Goal: Task Accomplishment & Management: Manage account settings

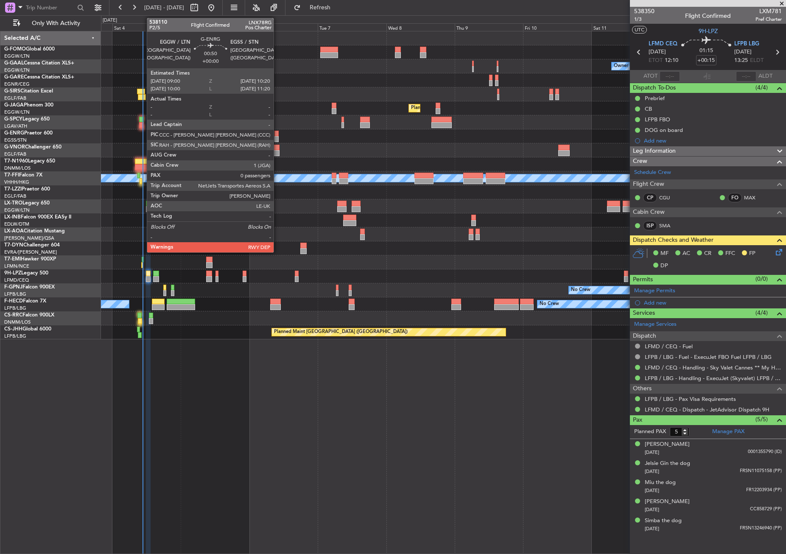
click at [277, 134] on div at bounding box center [276, 134] width 4 height 6
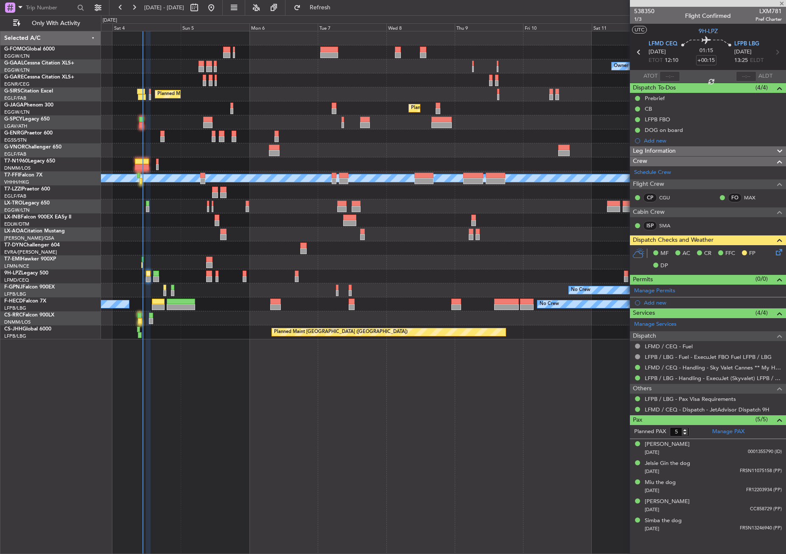
type input "0"
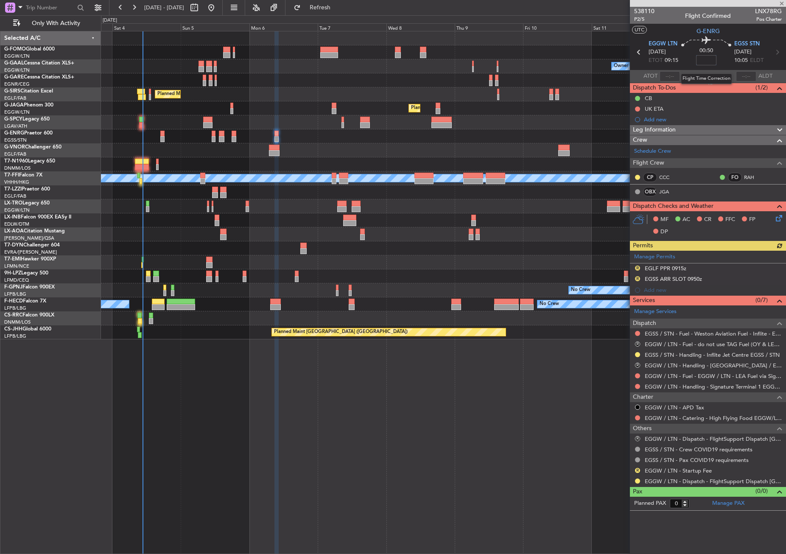
click at [701, 62] on input at bounding box center [706, 60] width 20 height 10
click at [574, 120] on div "Unplanned Maint [GEOGRAPHIC_DATA] Planned Maint [GEOGRAPHIC_DATA]" at bounding box center [443, 122] width 685 height 14
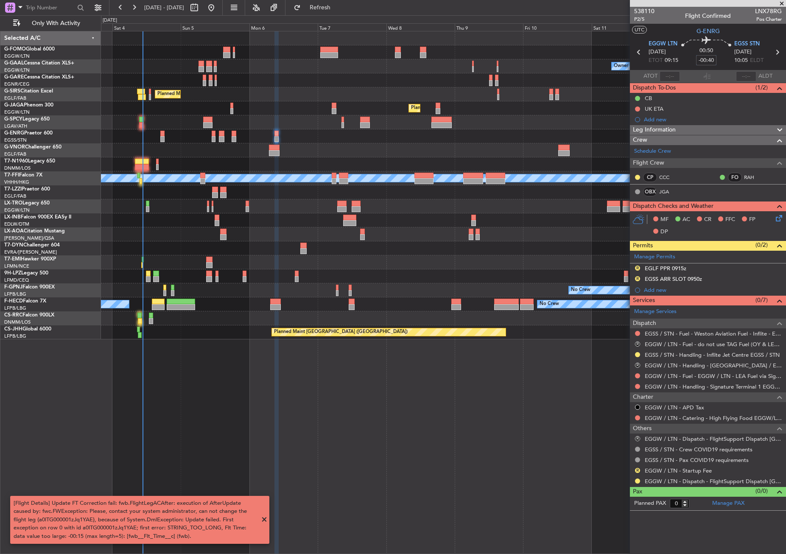
type input "-00:40"
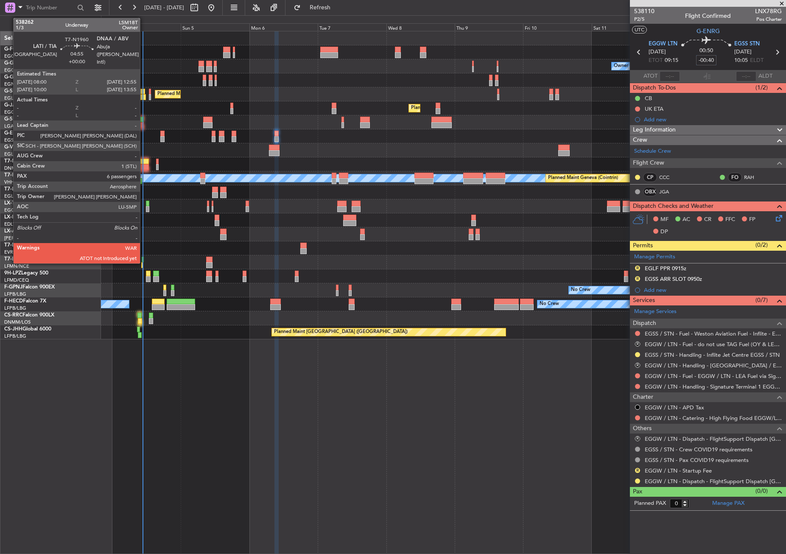
click at [144, 163] on div at bounding box center [142, 162] width 14 height 6
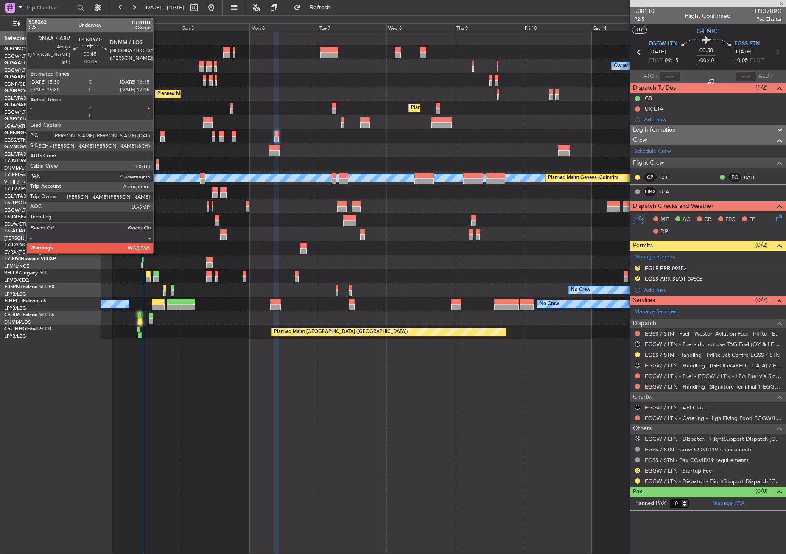
type input "6"
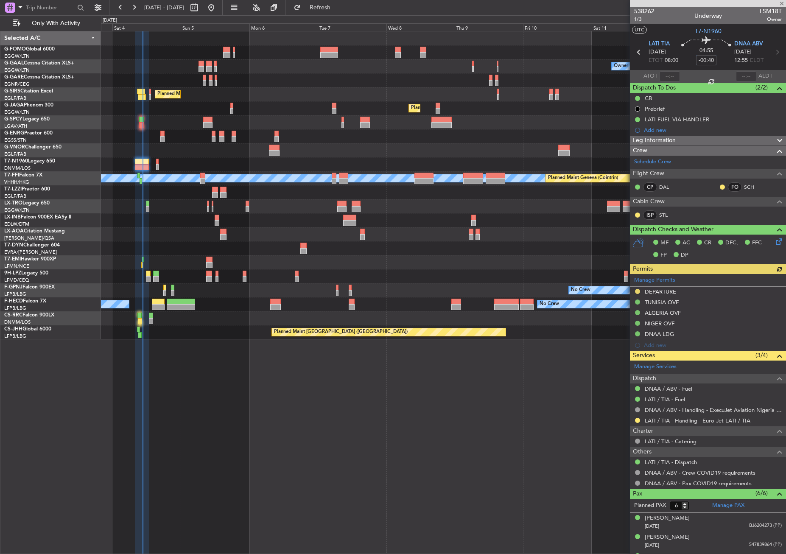
click at [352, 383] on div "Owner No Crew AOG Maint [GEOGRAPHIC_DATA] Owner Owner No Crew Planned [GEOGRAPH…" at bounding box center [443, 292] width 685 height 523
click at [637, 292] on button at bounding box center [637, 291] width 5 height 5
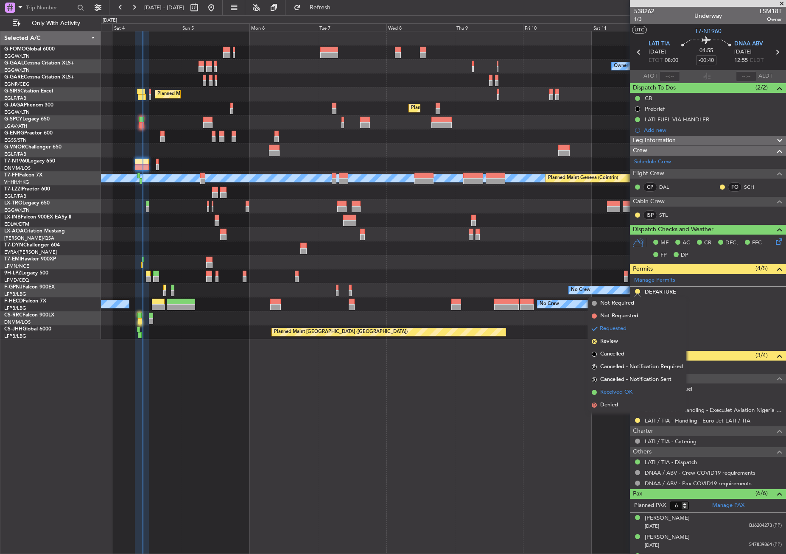
click at [621, 387] on li "Received OK" at bounding box center [637, 392] width 98 height 13
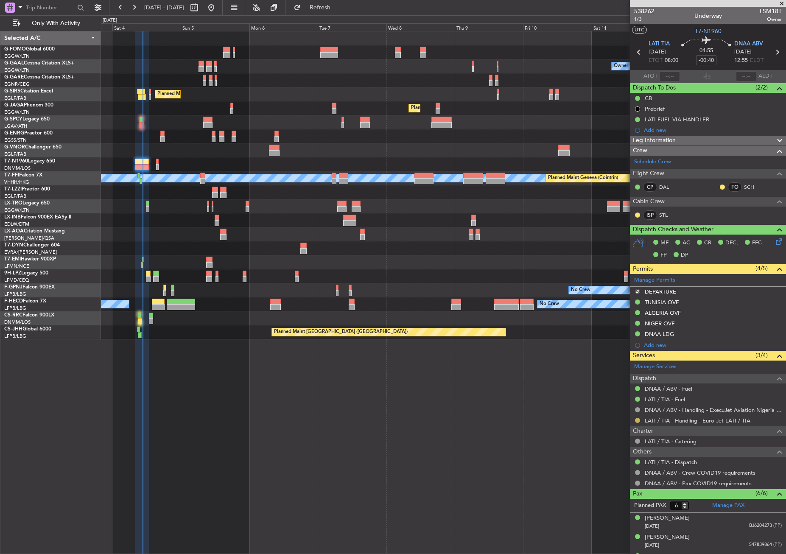
click at [639, 418] on button at bounding box center [637, 420] width 5 height 5
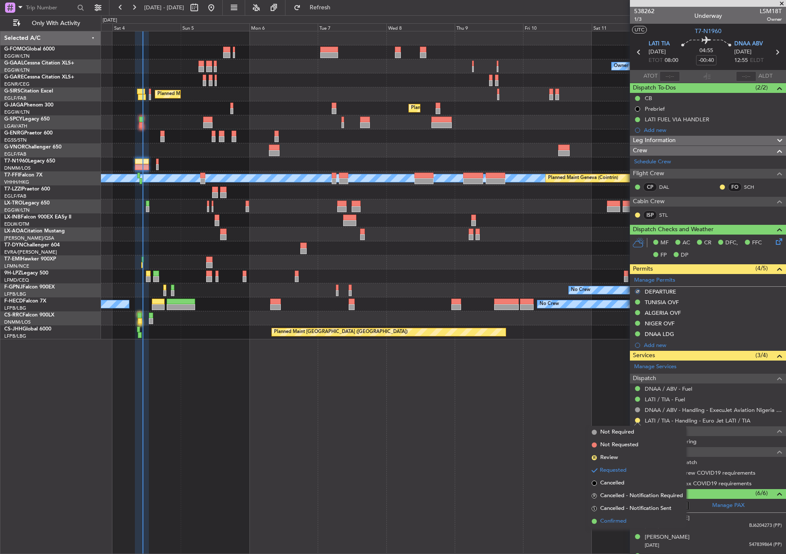
click at [607, 523] on span "Confirmed" at bounding box center [613, 521] width 26 height 8
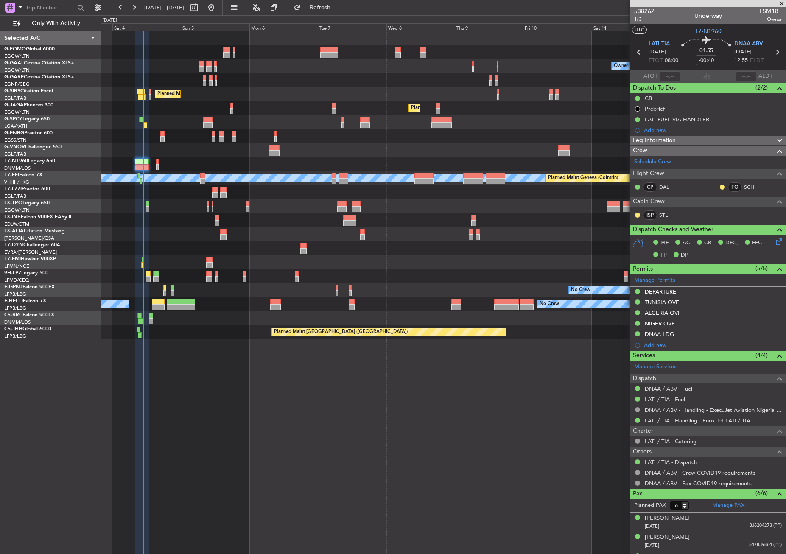
click at [299, 84] on div at bounding box center [443, 80] width 685 height 14
click at [204, 437] on div "Owner No Crew AOG Maint [GEOGRAPHIC_DATA] Owner Owner No Crew Planned [GEOGRAPH…" at bounding box center [443, 292] width 685 height 523
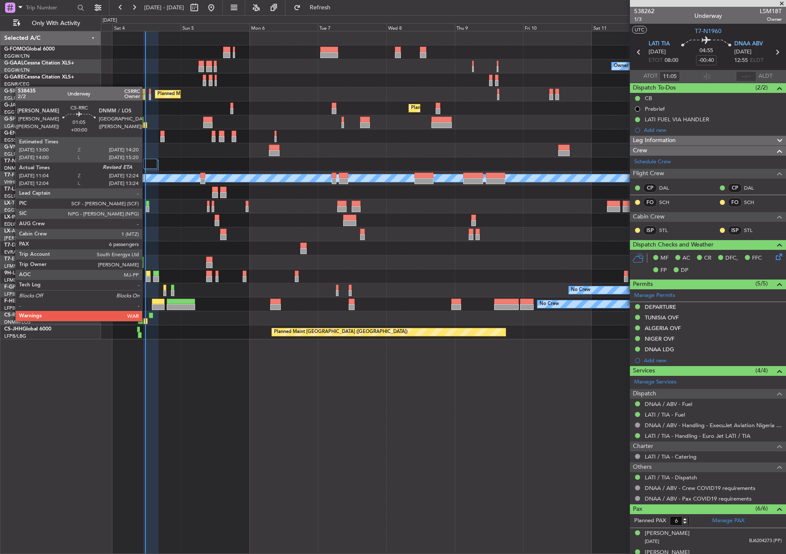
click at [146, 320] on div at bounding box center [145, 321] width 4 height 6
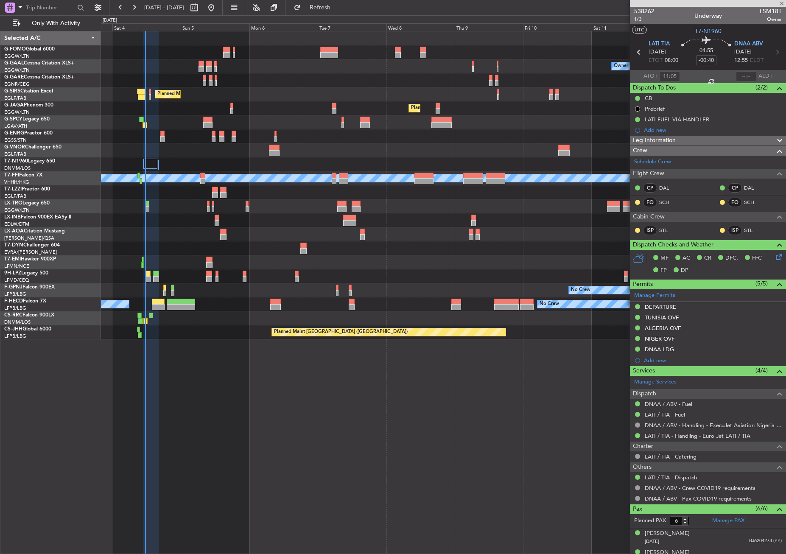
type input "11:14"
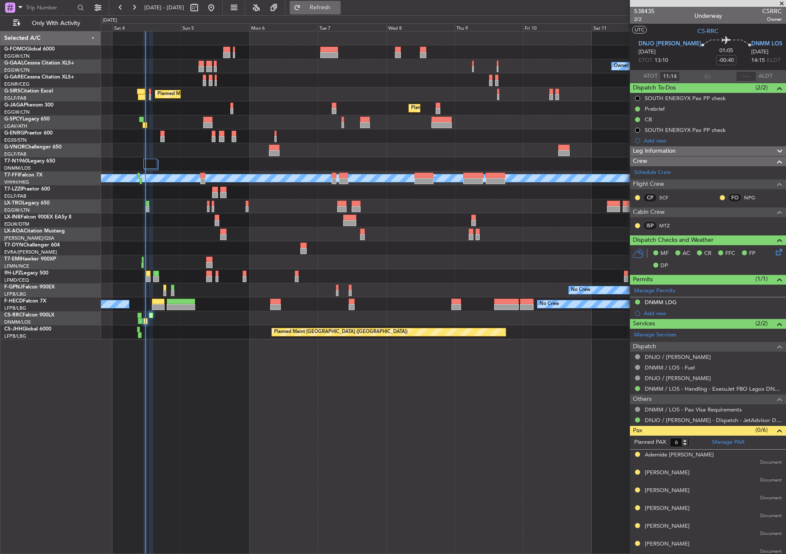
click at [338, 8] on span "Refresh" at bounding box center [320, 8] width 36 height 6
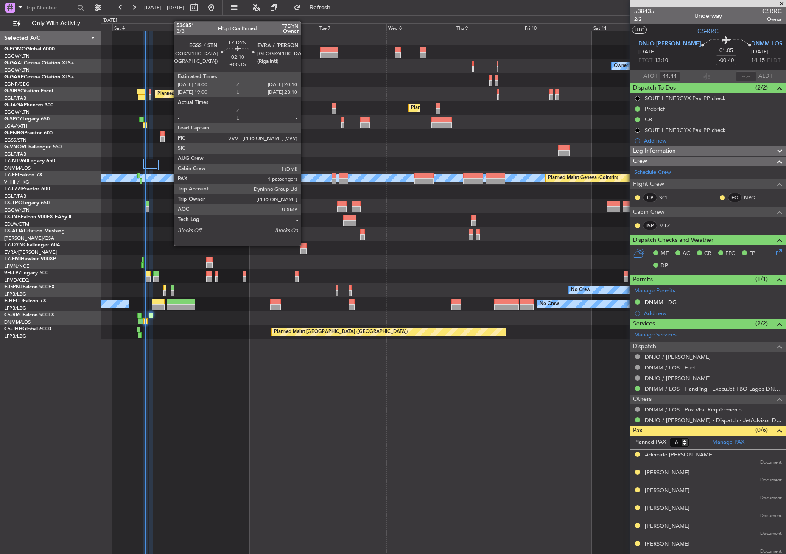
click at [305, 245] on div at bounding box center [303, 246] width 6 height 6
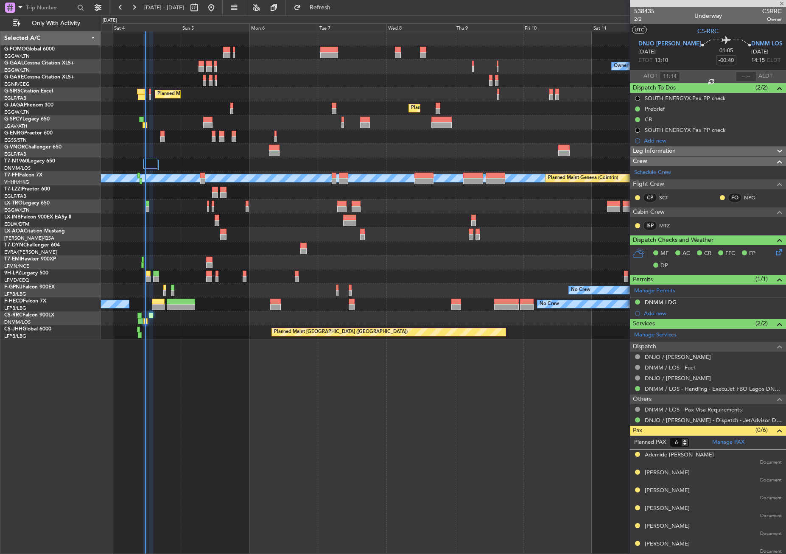
type input "+00:15"
type input "1"
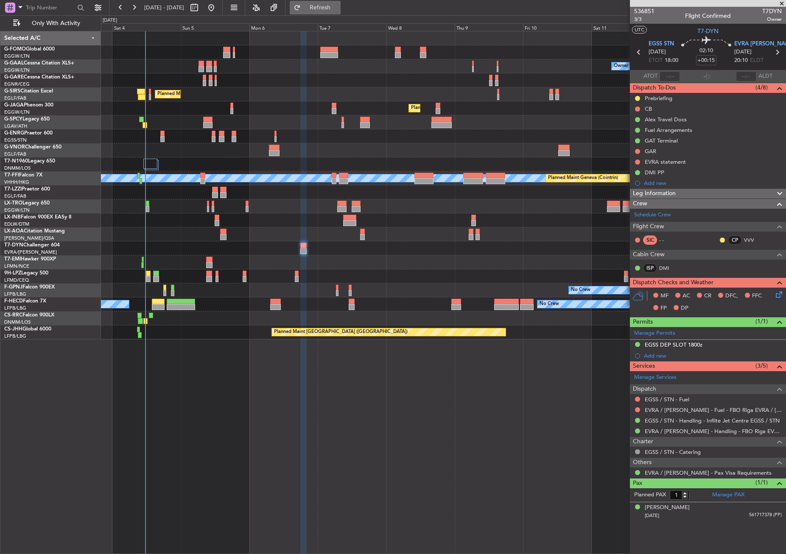
click at [328, 3] on button "Refresh" at bounding box center [315, 8] width 51 height 14
click at [334, 10] on span "Refresh" at bounding box center [320, 8] width 36 height 6
click at [283, 216] on div "Planned Maint [GEOGRAPHIC_DATA]" at bounding box center [443, 220] width 685 height 14
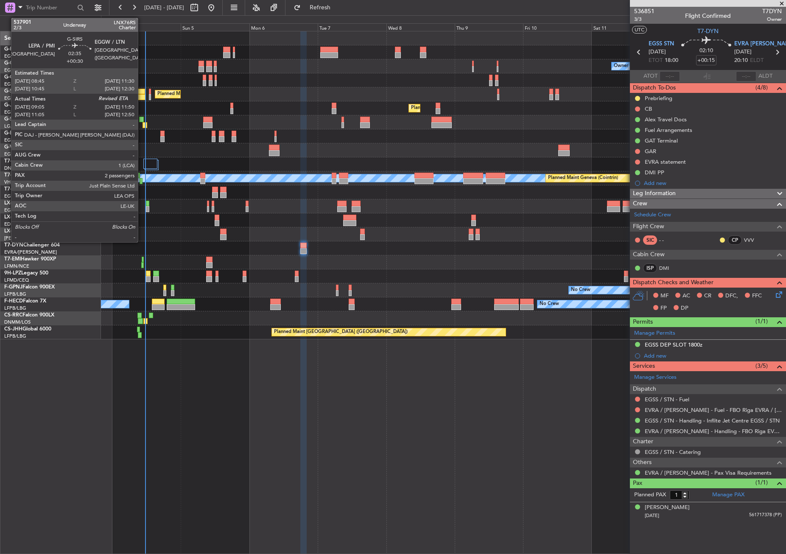
click at [142, 98] on div at bounding box center [142, 97] width 8 height 6
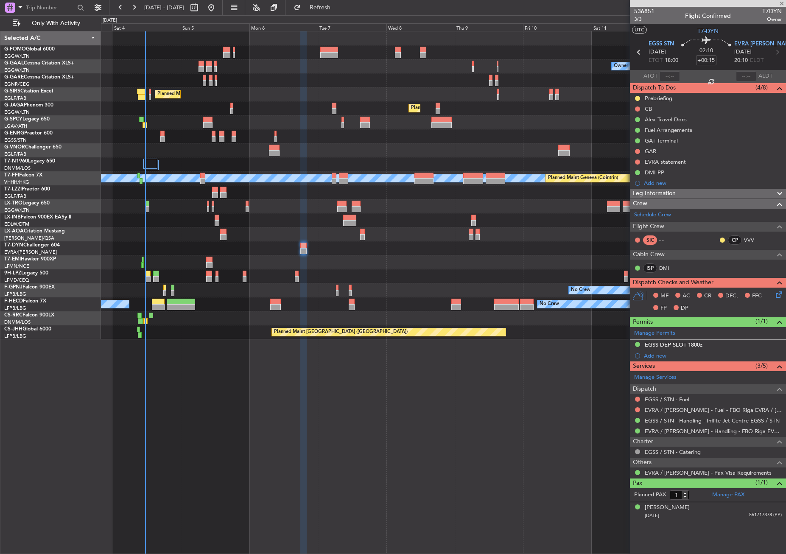
type input "+00:30"
type input "09:05"
type input "2"
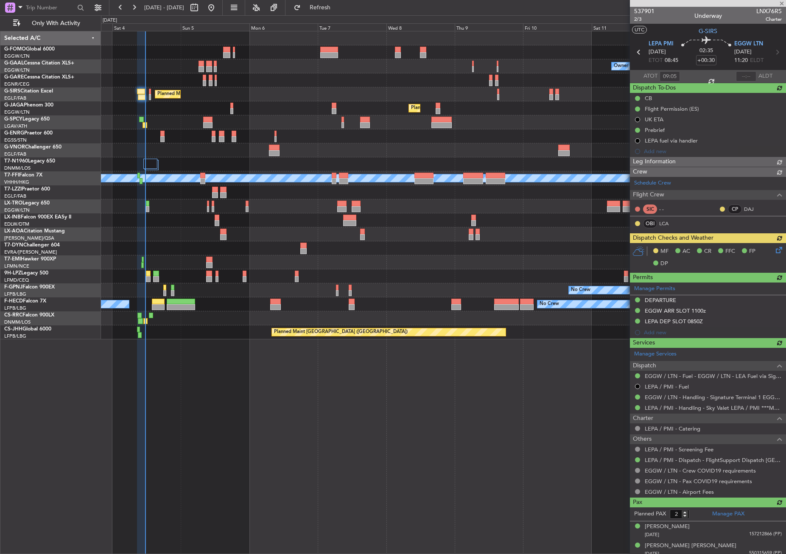
type input "11:31"
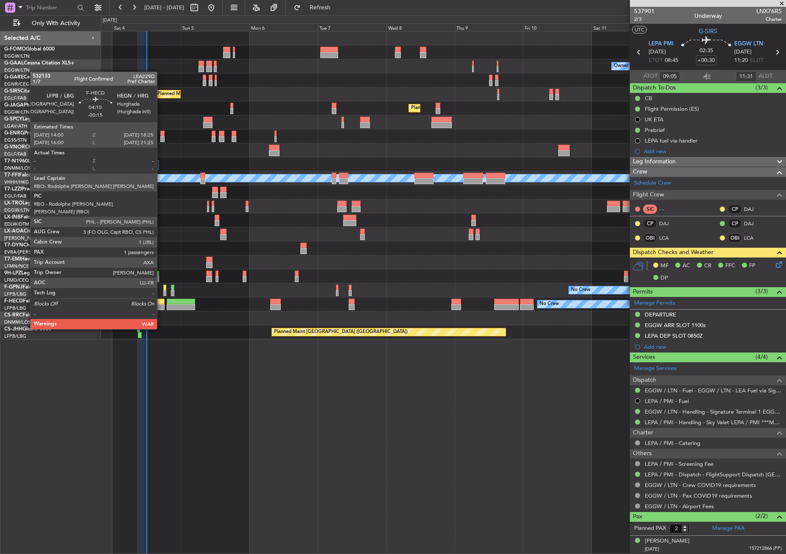
click at [161, 305] on div at bounding box center [158, 307] width 13 height 6
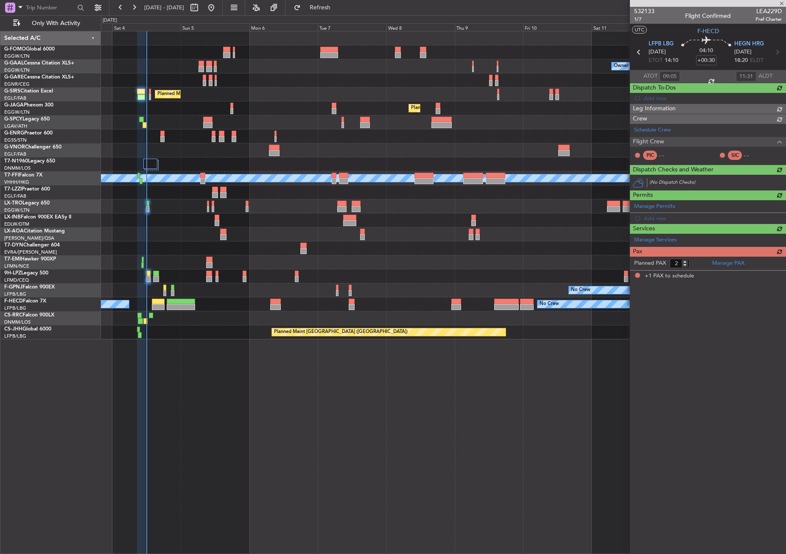
type input "-00:15"
type input "1"
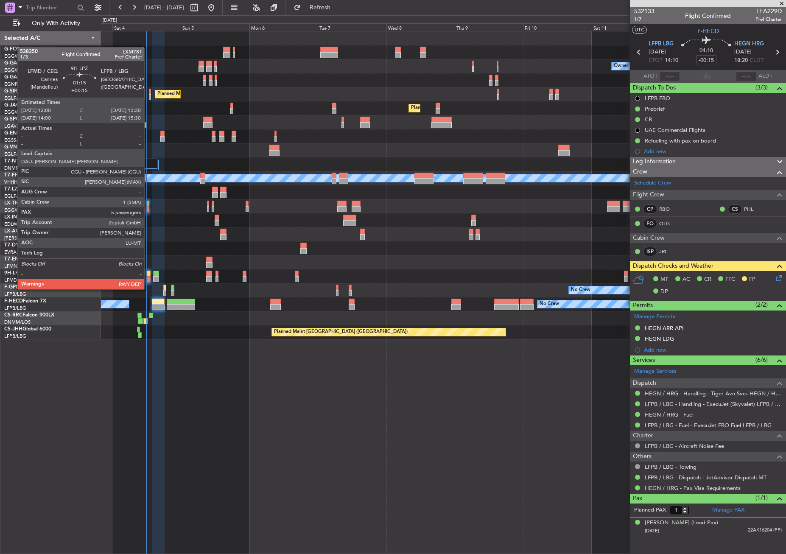
click at [148, 281] on div at bounding box center [148, 279] width 5 height 6
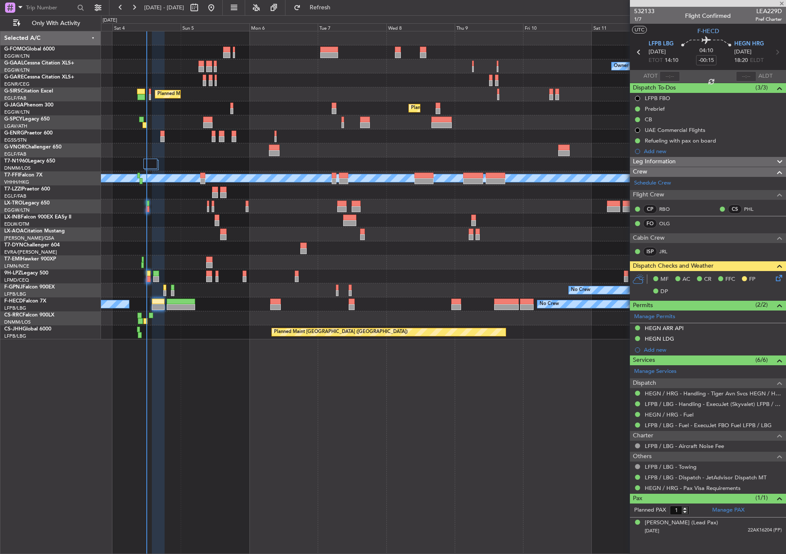
type input "+00:15"
type input "5"
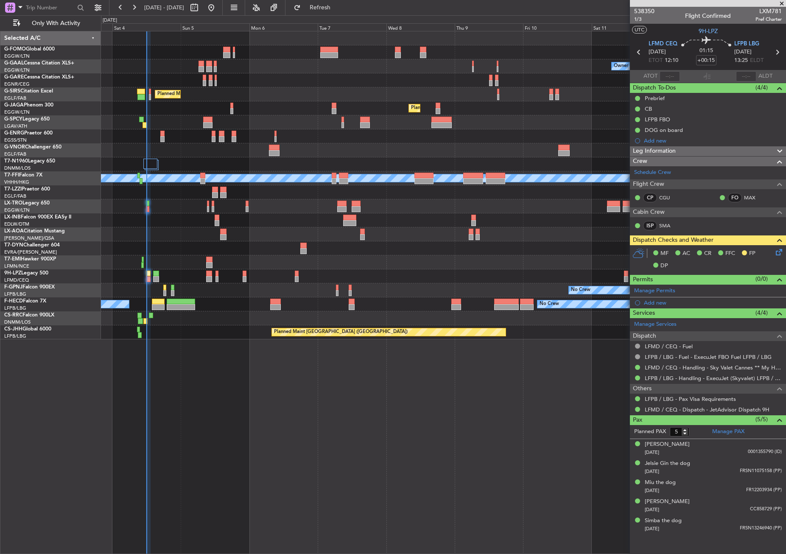
click at [773, 252] on div "MF AC CR FFC FP DP" at bounding box center [712, 259] width 125 height 25
click at [775, 252] on icon at bounding box center [777, 250] width 7 height 7
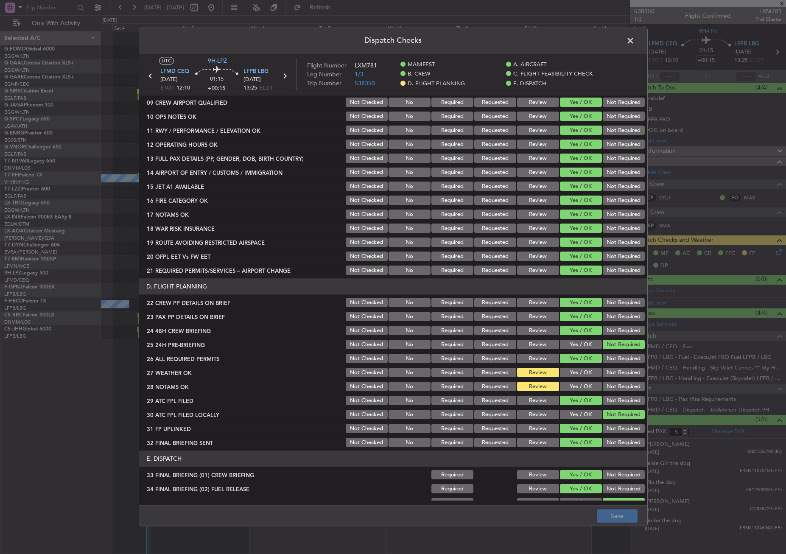
scroll to position [297, 0]
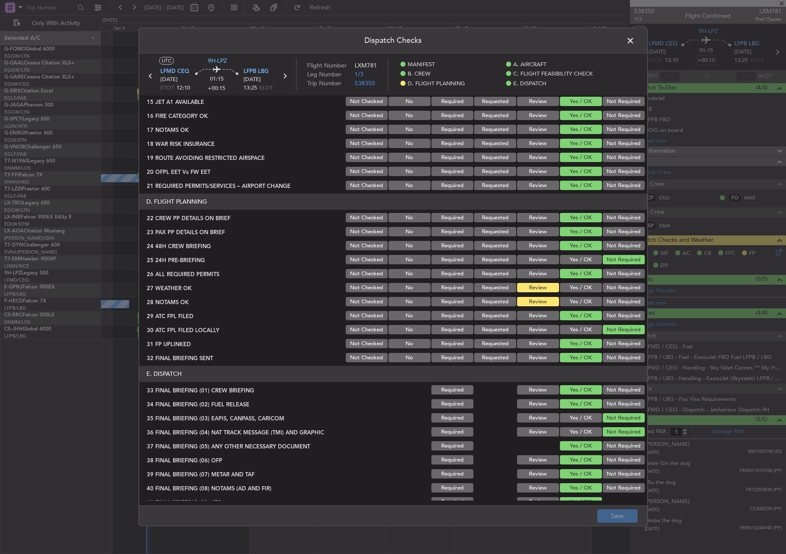
click at [577, 291] on button "Yes / OK" at bounding box center [581, 287] width 42 height 9
click at [578, 299] on button "Yes / OK" at bounding box center [581, 301] width 42 height 9
click at [610, 515] on button "Save" at bounding box center [617, 517] width 40 height 14
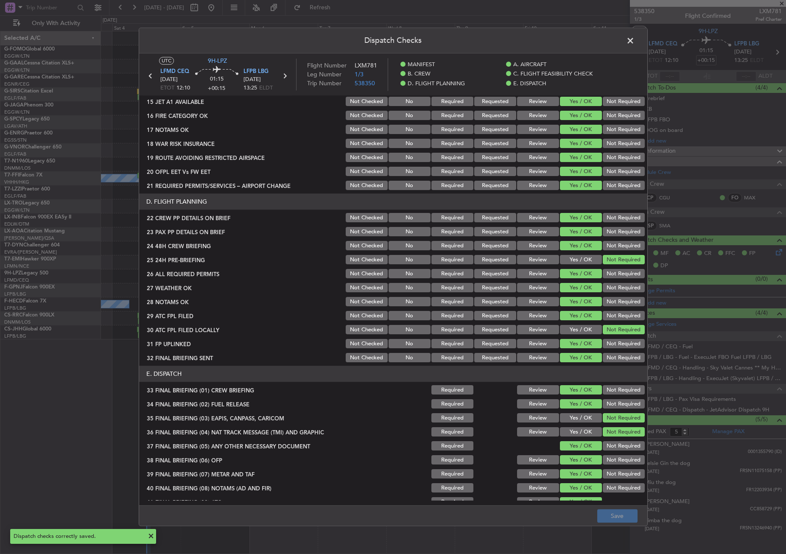
click at [635, 38] on span at bounding box center [635, 42] width 0 height 17
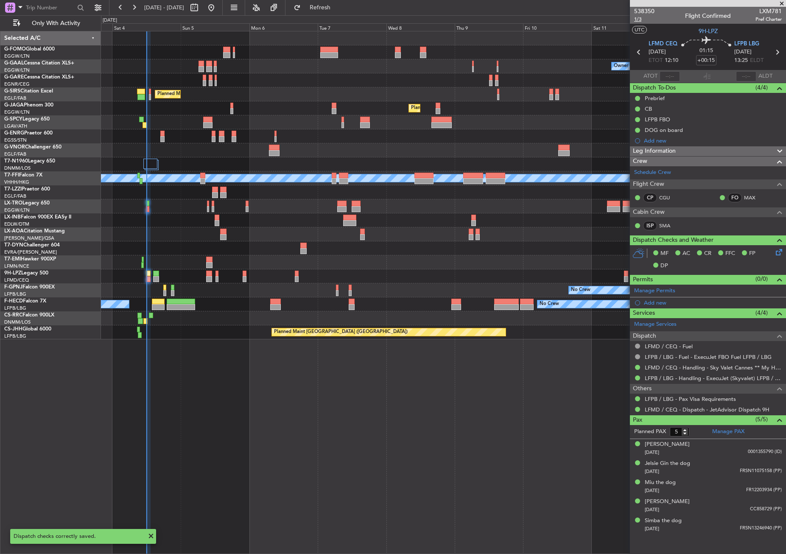
click at [634, 17] on span "1/3" at bounding box center [644, 19] width 20 height 7
click at [341, 3] on button "Refresh" at bounding box center [315, 8] width 51 height 14
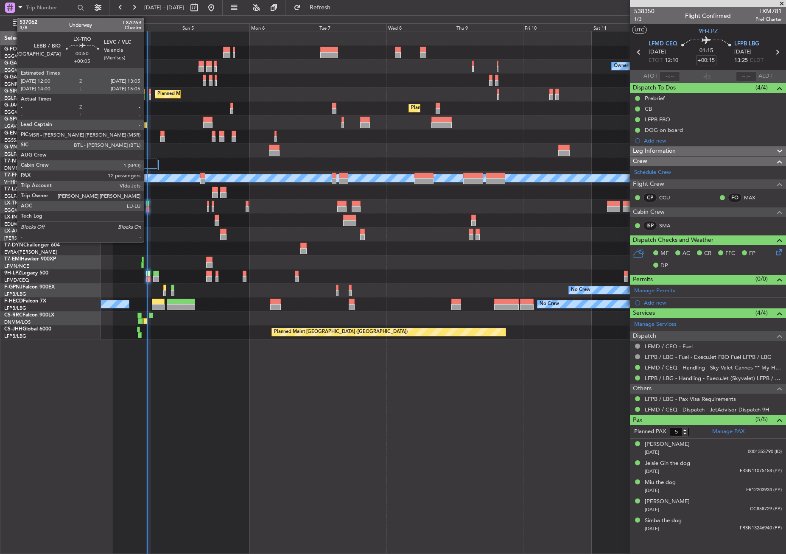
click at [148, 206] on div at bounding box center [147, 204] width 3 height 6
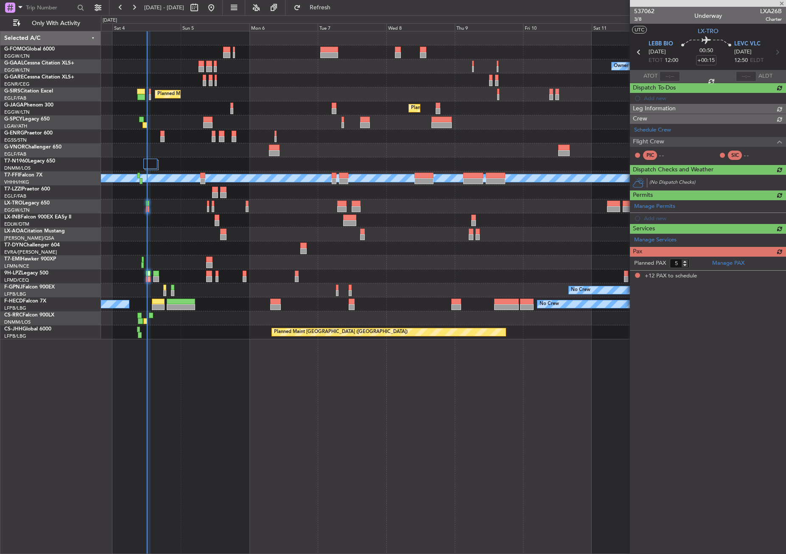
type input "+00:05"
type input "12"
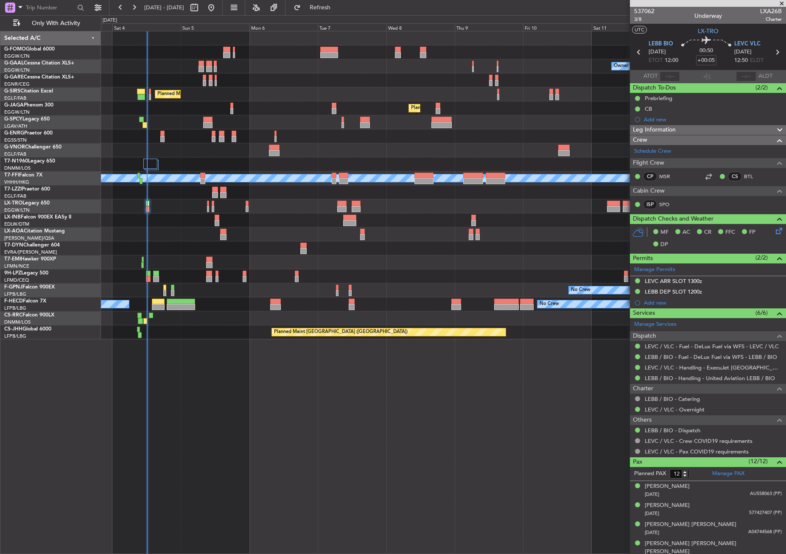
click at [356, 444] on div "Owner No Crew AOG Maint [GEOGRAPHIC_DATA] Owner Owner No Crew Planned [GEOGRAPH…" at bounding box center [443, 292] width 685 height 523
click at [668, 373] on div "LEBB / BIO - Handling - United Aviation LEBB / BIO" at bounding box center [708, 378] width 156 height 11
click at [669, 379] on link "LEBB / BIO - Handling - United Aviation LEBB / BIO" at bounding box center [710, 378] width 130 height 7
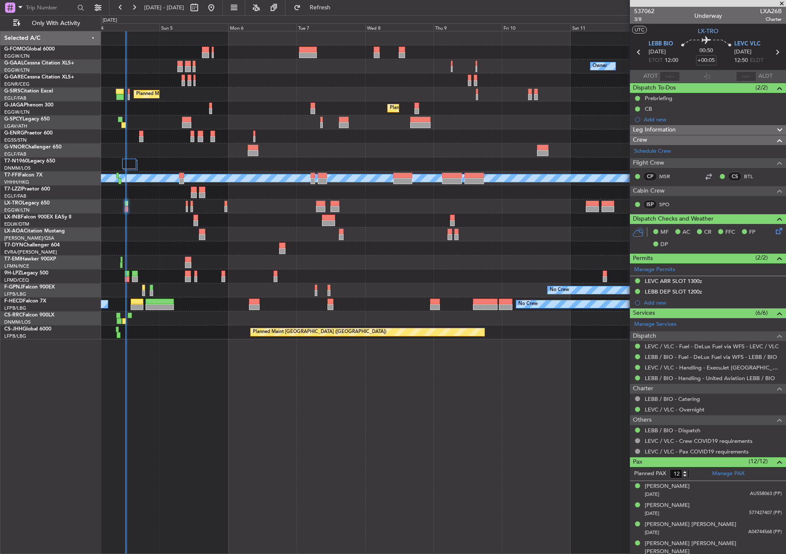
click at [349, 386] on div "Owner No Crew Owner Owner No Crew AOG Maint [GEOGRAPHIC_DATA] Planned Maint [GE…" at bounding box center [443, 292] width 685 height 523
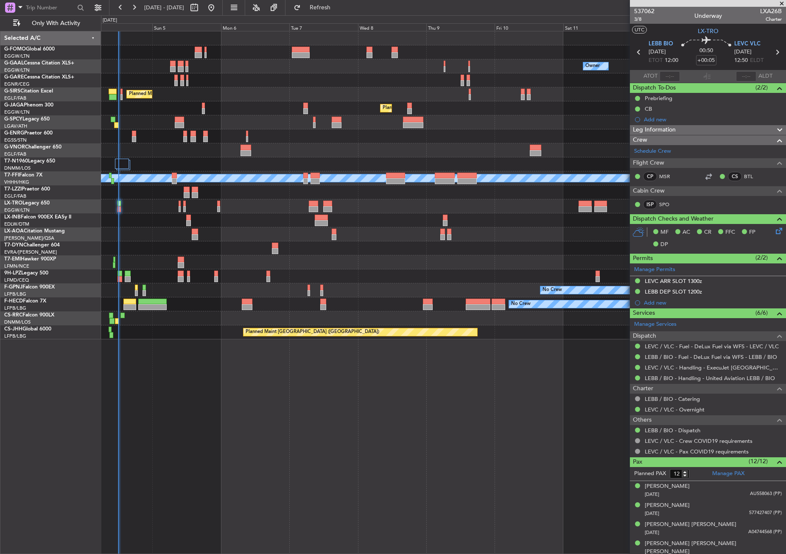
click at [440, 487] on div "Owner No Crew Owner Owner No Crew Planned Maint [GEOGRAPHIC_DATA] ([GEOGRAPHIC_…" at bounding box center [443, 292] width 685 height 523
click at [405, 436] on div "Owner No Crew Owner Owner No Crew Planned Maint [GEOGRAPHIC_DATA] ([GEOGRAPHIC_…" at bounding box center [443, 292] width 685 height 523
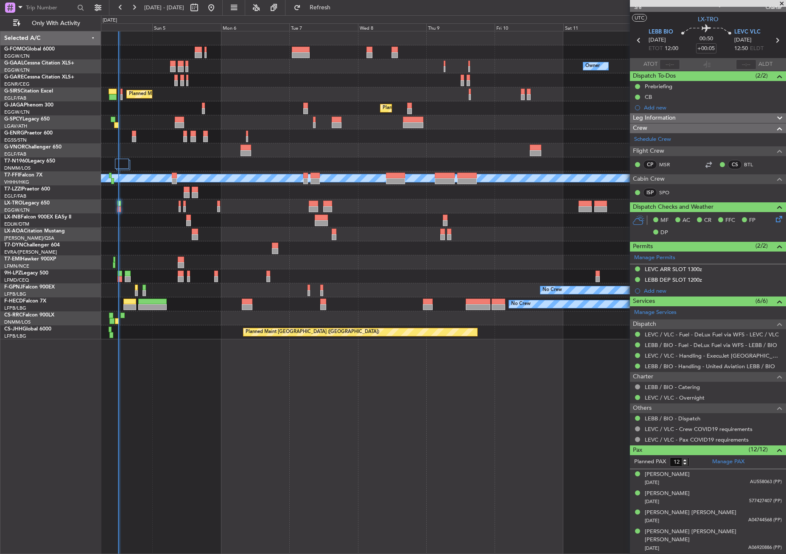
scroll to position [0, 0]
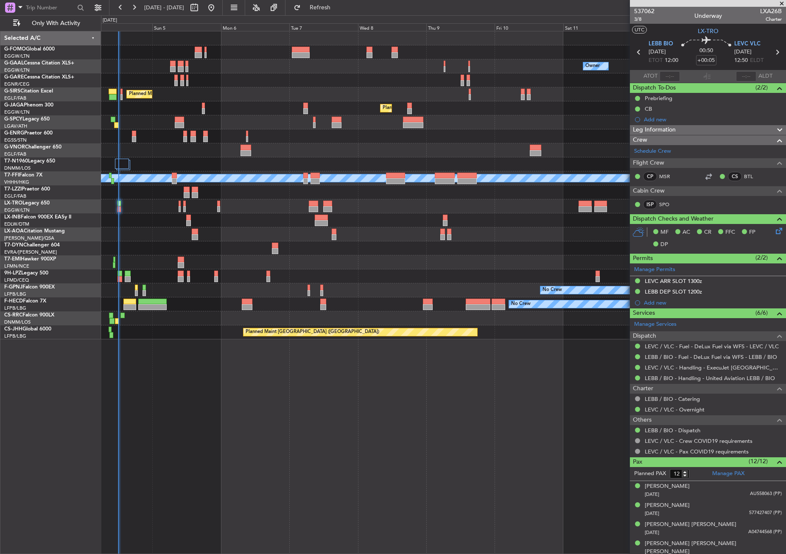
click at [484, 371] on div "Owner No Crew Owner Owner No Crew Planned Maint [GEOGRAPHIC_DATA] ([GEOGRAPHIC_…" at bounding box center [443, 292] width 685 height 523
click at [677, 365] on link "LEVC / VLC - Handling - ExecuJet [GEOGRAPHIC_DATA] LEVC / VLC" at bounding box center [713, 367] width 137 height 7
click at [294, 414] on div "Owner No Crew Owner Owner No Crew Planned Maint [GEOGRAPHIC_DATA] ([GEOGRAPHIC_…" at bounding box center [443, 292] width 685 height 523
click at [447, 400] on div "Owner No Crew Owner Owner No Crew Planned Maint [GEOGRAPHIC_DATA] ([GEOGRAPHIC_…" at bounding box center [443, 292] width 685 height 523
click at [262, 479] on div "Owner No Crew Owner Owner No Crew Planned Maint [GEOGRAPHIC_DATA] ([GEOGRAPHIC_…" at bounding box center [443, 292] width 685 height 523
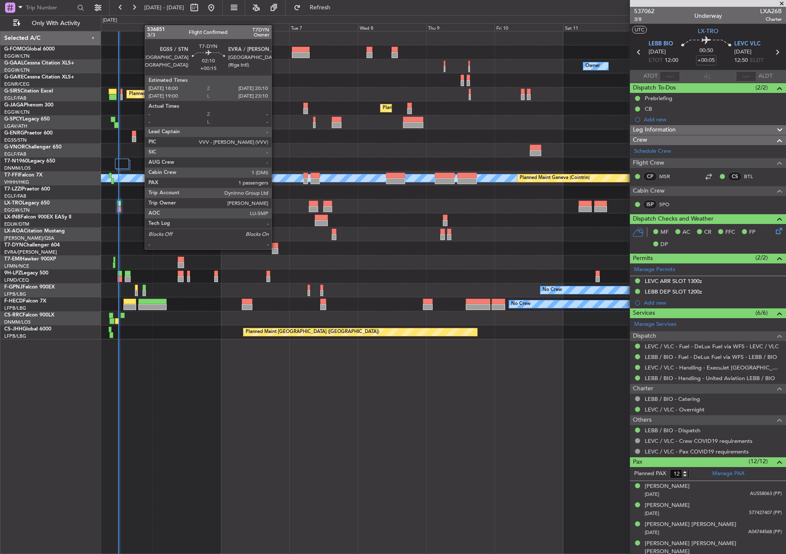
click at [275, 249] on div at bounding box center [275, 251] width 6 height 6
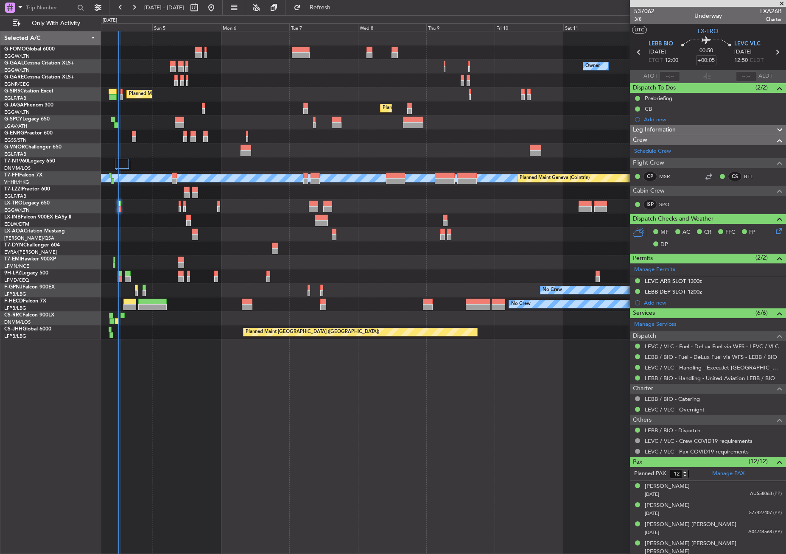
click at [254, 530] on div "Owner No Crew Owner Owner No Crew Planned Maint [GEOGRAPHIC_DATA] ([GEOGRAPHIC_…" at bounding box center [443, 292] width 685 height 523
type input "+00:15"
type input "1"
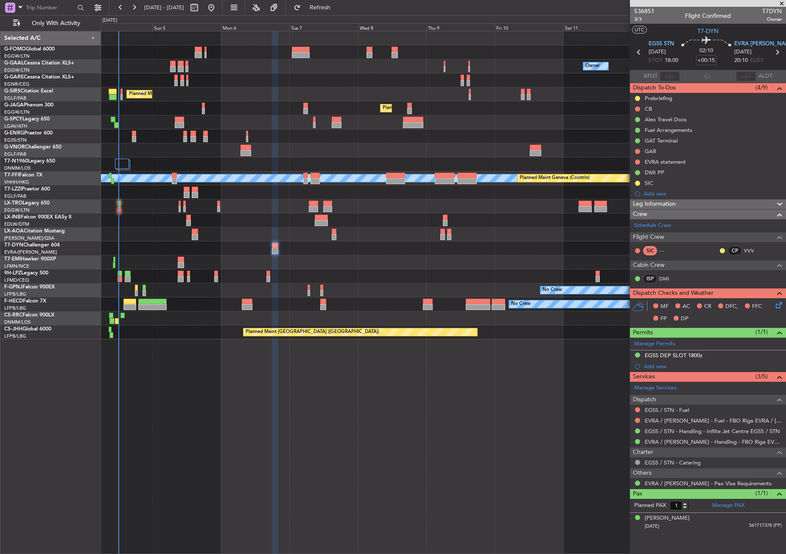
click at [250, 453] on div "Owner No Crew Owner Owner No Crew Planned Maint [GEOGRAPHIC_DATA] ([GEOGRAPHIC_…" at bounding box center [443, 292] width 685 height 523
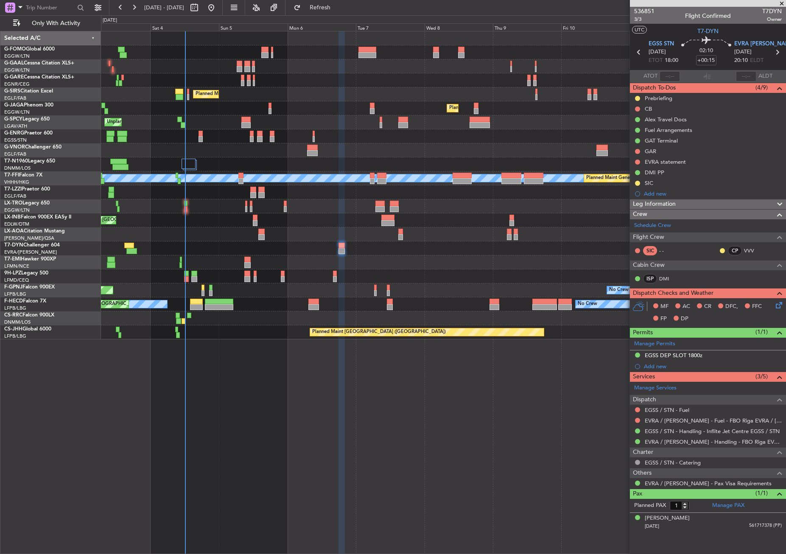
click at [241, 252] on div "Owner AOG Maint [GEOGRAPHIC_DATA] No Crew Owner Planned [GEOGRAPHIC_DATA] Plann…" at bounding box center [443, 185] width 685 height 308
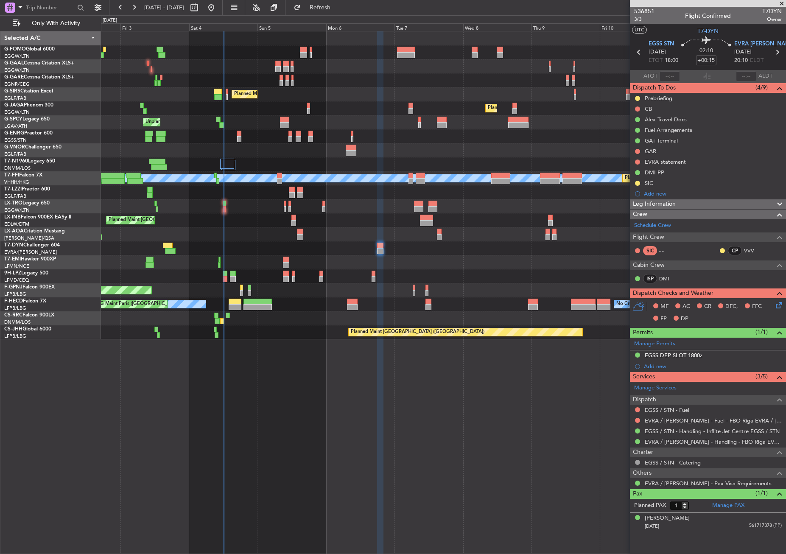
click at [294, 372] on div "Owner AOG Maint [GEOGRAPHIC_DATA] No Crew Owner Planned [GEOGRAPHIC_DATA] Plann…" at bounding box center [443, 292] width 685 height 523
click at [334, 433] on div "Owner AOG Maint [GEOGRAPHIC_DATA] No Crew Owner Planned [GEOGRAPHIC_DATA] Plann…" at bounding box center [443, 292] width 685 height 523
click at [271, 416] on div "Owner AOG Maint [GEOGRAPHIC_DATA] No Crew Owner Planned [GEOGRAPHIC_DATA] Plann…" at bounding box center [443, 292] width 685 height 523
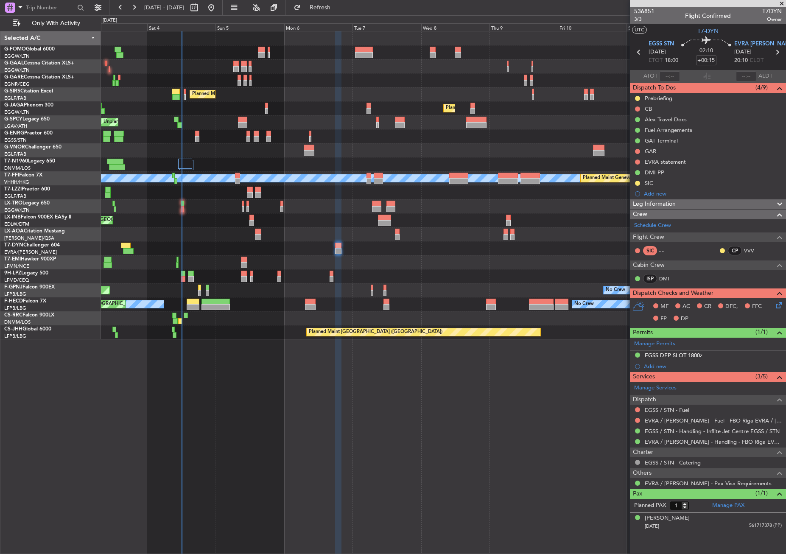
click at [269, 427] on div "Owner No Crew AOG Maint [GEOGRAPHIC_DATA] Owner Planned [GEOGRAPHIC_DATA] Plann…" at bounding box center [443, 292] width 685 height 523
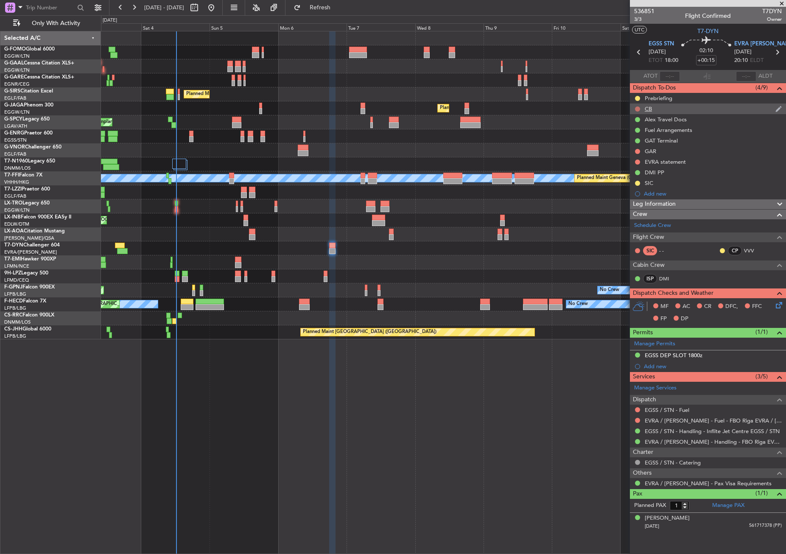
click at [637, 107] on button at bounding box center [637, 108] width 5 height 5
click at [630, 145] on span "Completed" at bounding box center [641, 146] width 28 height 8
click at [641, 20] on span "3/3" at bounding box center [644, 19] width 20 height 7
click at [332, 443] on div at bounding box center [332, 292] width 6 height 523
click at [332, 442] on div at bounding box center [332, 292] width 6 height 523
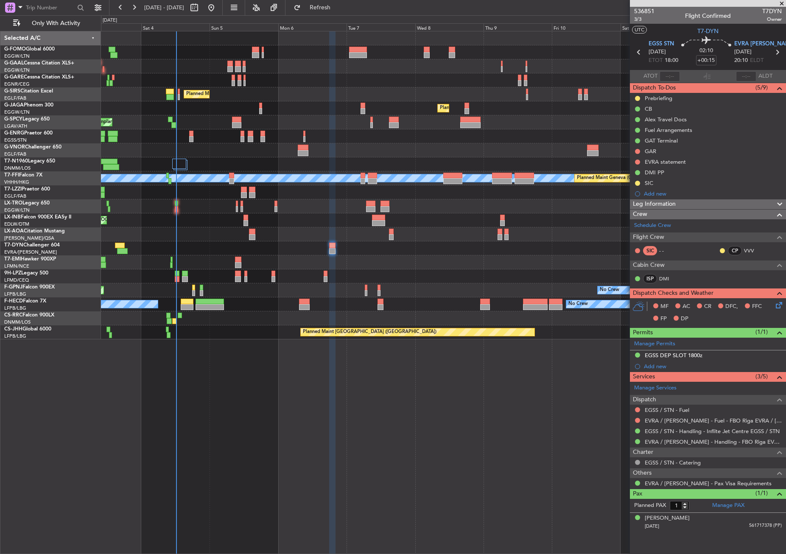
click at [332, 442] on div at bounding box center [332, 292] width 6 height 523
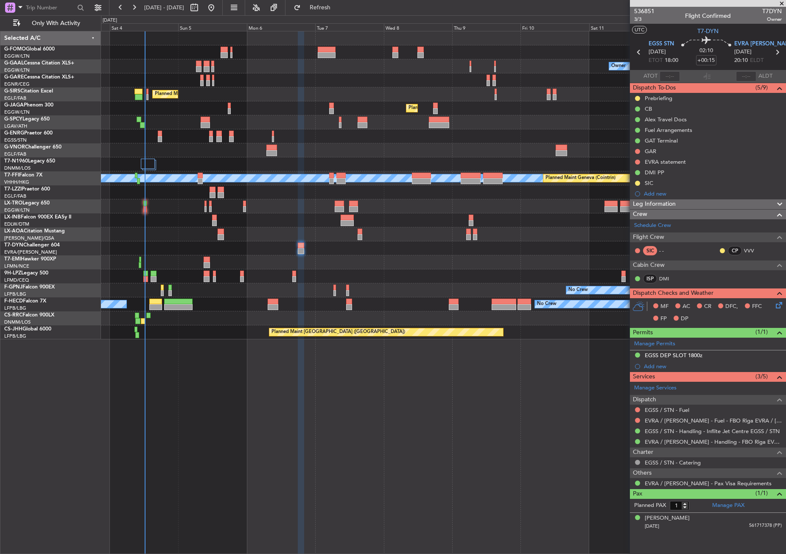
click at [177, 129] on div "Owner No Crew AOG Maint [GEOGRAPHIC_DATA] Owner Owner No Crew Planned Maint [GE…" at bounding box center [443, 185] width 685 height 308
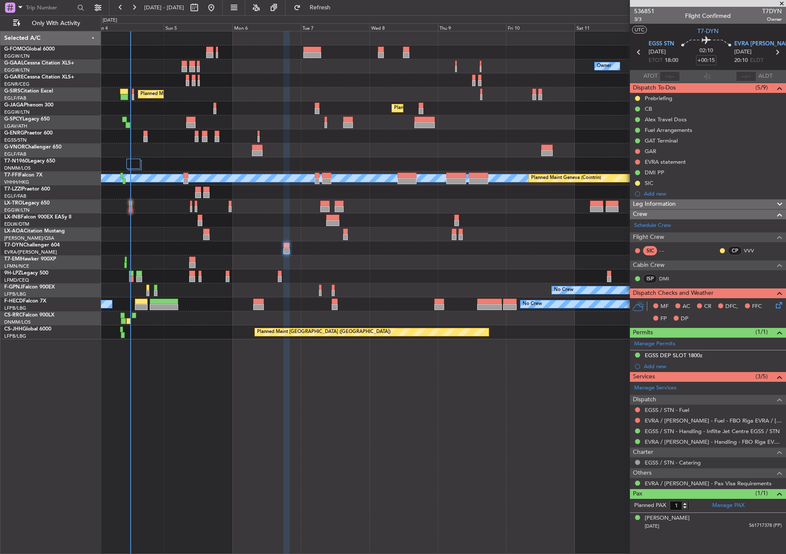
click at [164, 130] on div "Owner No Crew AOG Maint [GEOGRAPHIC_DATA] Owner Owner No Crew Planned Maint [GE…" at bounding box center [443, 185] width 685 height 308
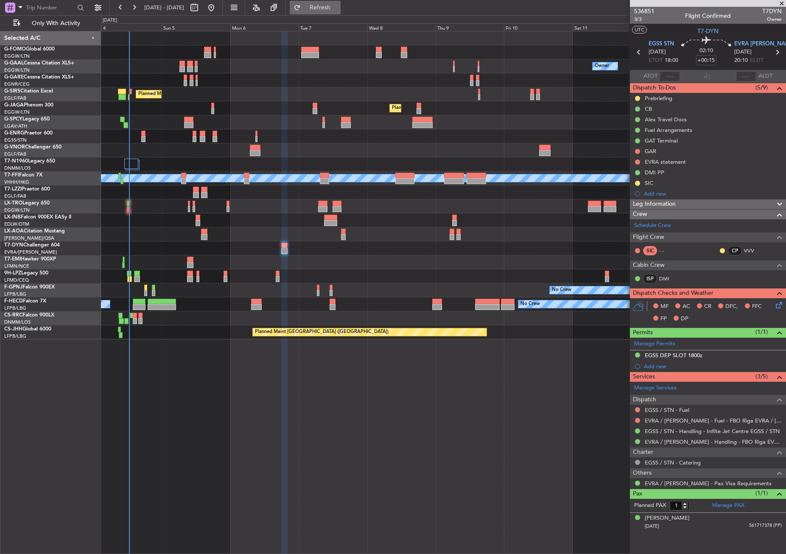
click at [330, 3] on button "Refresh" at bounding box center [315, 8] width 51 height 14
click at [320, 5] on button "Refresh" at bounding box center [315, 8] width 51 height 14
click at [272, 459] on div "Owner No Crew Owner Owner No Crew AOG Maint [GEOGRAPHIC_DATA] Planned Maint [GE…" at bounding box center [443, 292] width 685 height 523
click at [341, 12] on button "Refresh" at bounding box center [315, 8] width 51 height 14
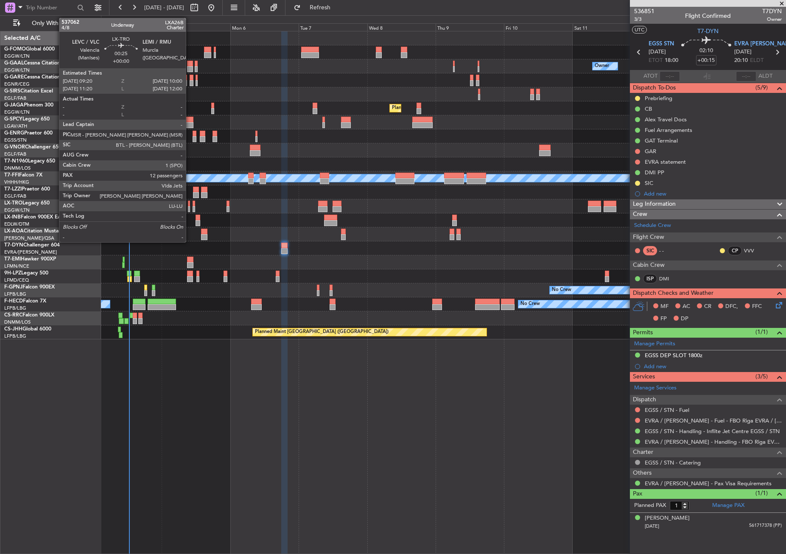
click at [190, 207] on div at bounding box center [189, 209] width 2 height 6
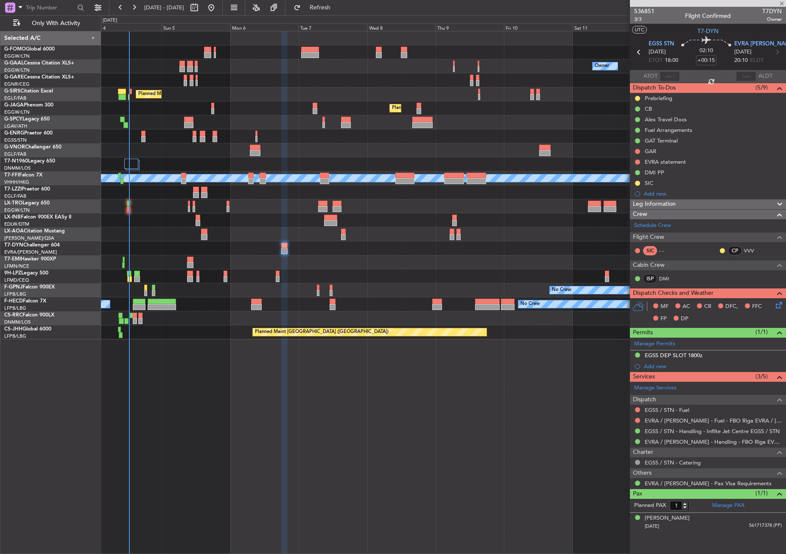
type input "12"
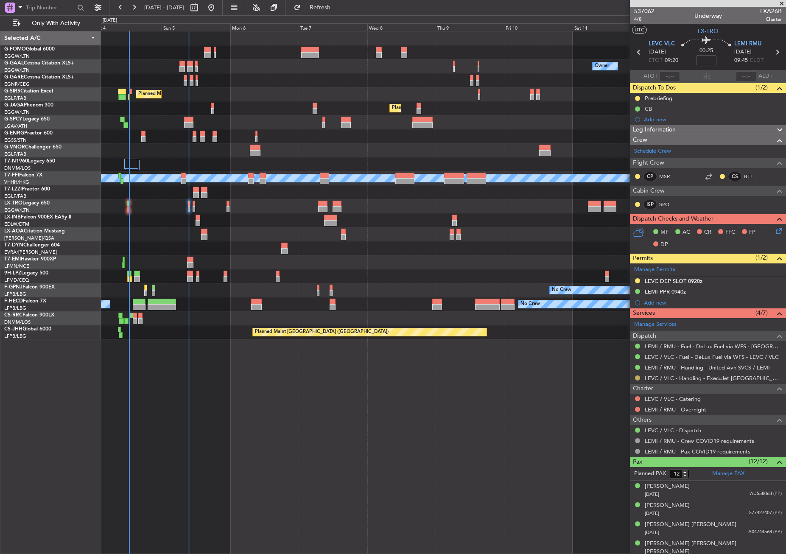
click at [635, 377] on button at bounding box center [637, 377] width 5 height 5
click at [639, 279] on button at bounding box center [637, 280] width 5 height 5
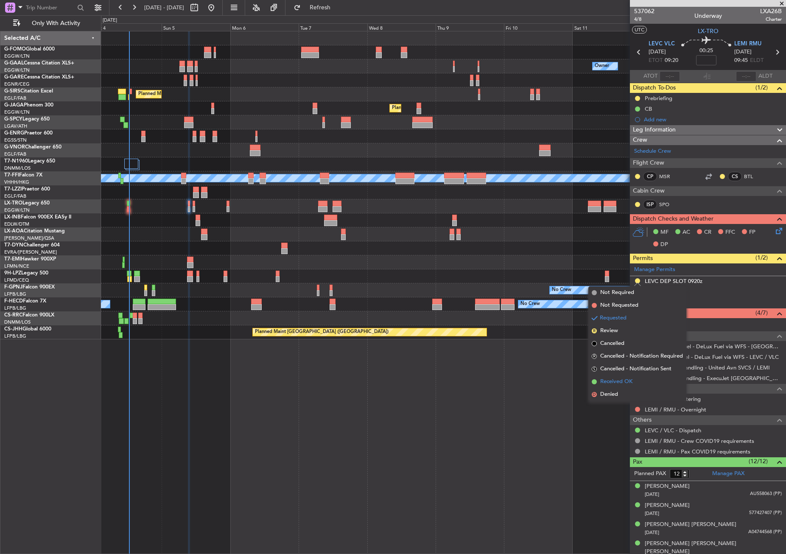
click at [629, 384] on span "Received OK" at bounding box center [616, 382] width 32 height 8
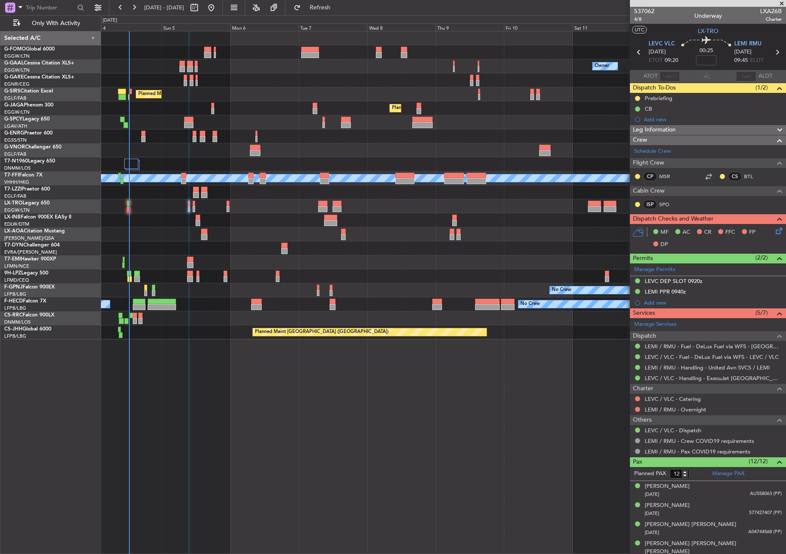
click at [492, 431] on div "Owner No Crew Owner Owner No Crew AOG Maint Dusseldorf Planned Maint London (Fa…" at bounding box center [443, 292] width 685 height 523
click at [325, 7] on button "Refresh" at bounding box center [315, 8] width 51 height 14
